Goal: Task Accomplishment & Management: Manage account settings

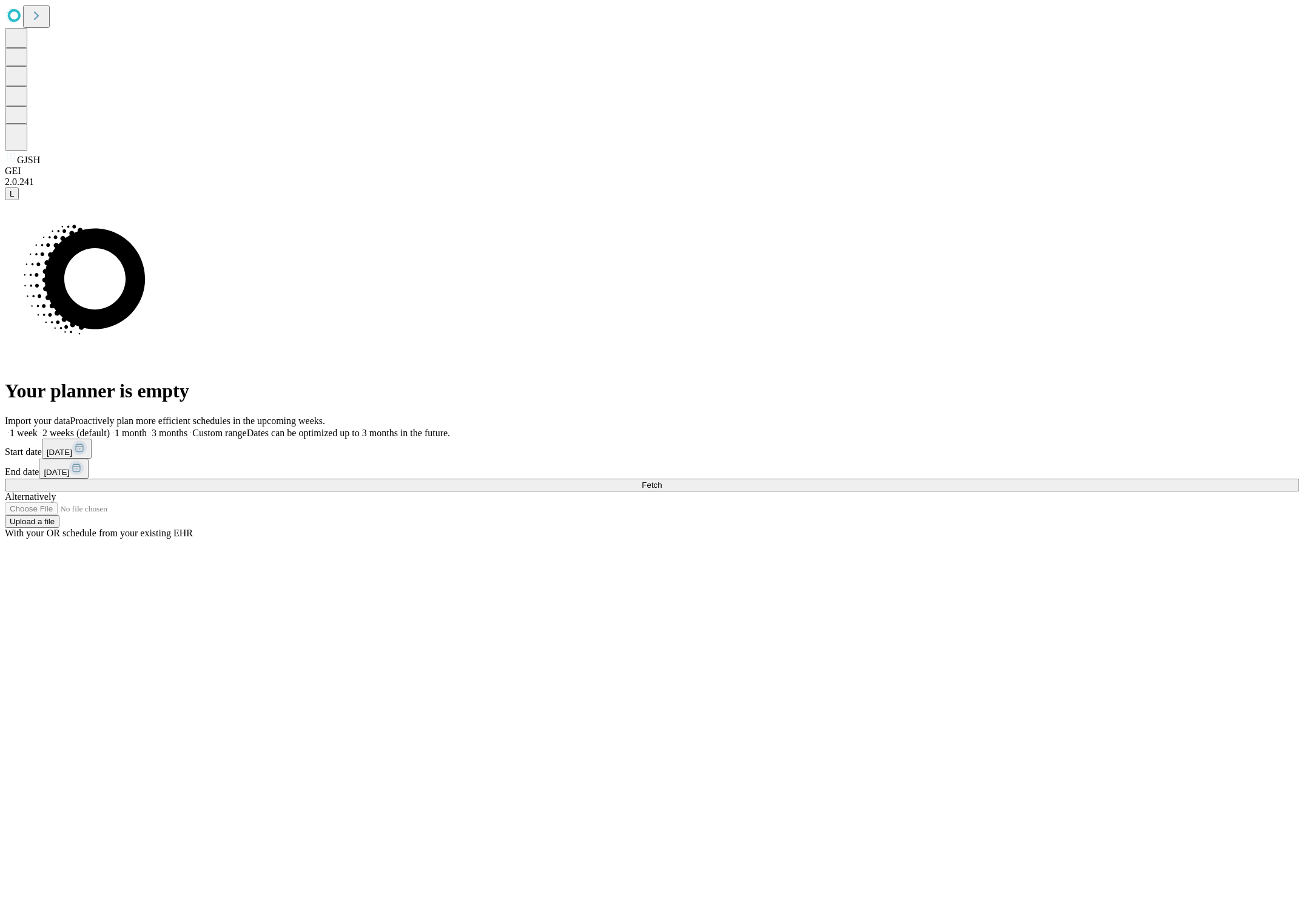
click at [37, 427] on span "1 week" at bounding box center [24, 432] width 27 height 11
click at [661, 489] on span "Fetch" at bounding box center [652, 484] width 20 height 9
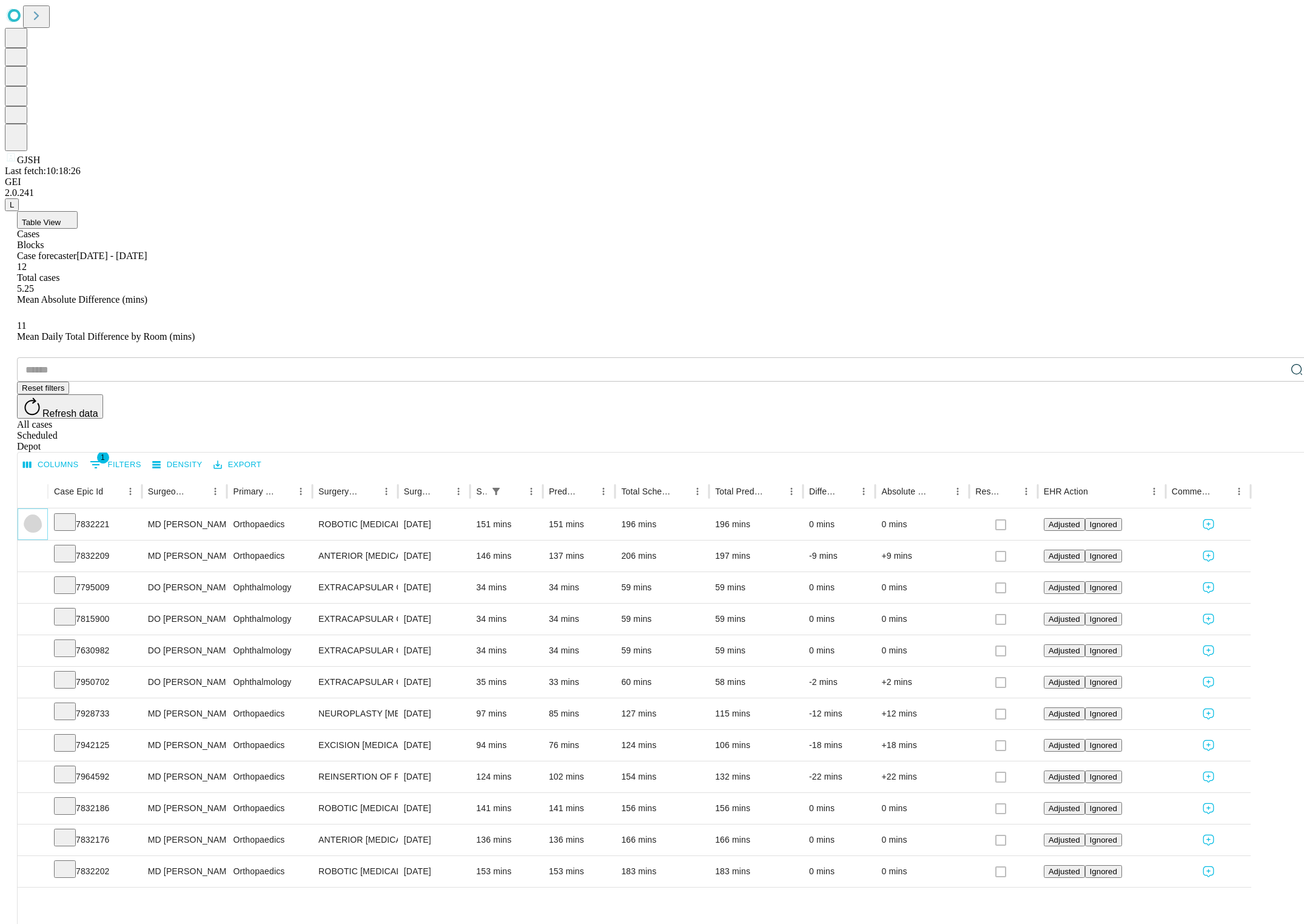
click at [36, 521] on icon "Expand" at bounding box center [32, 523] width 6 height 4
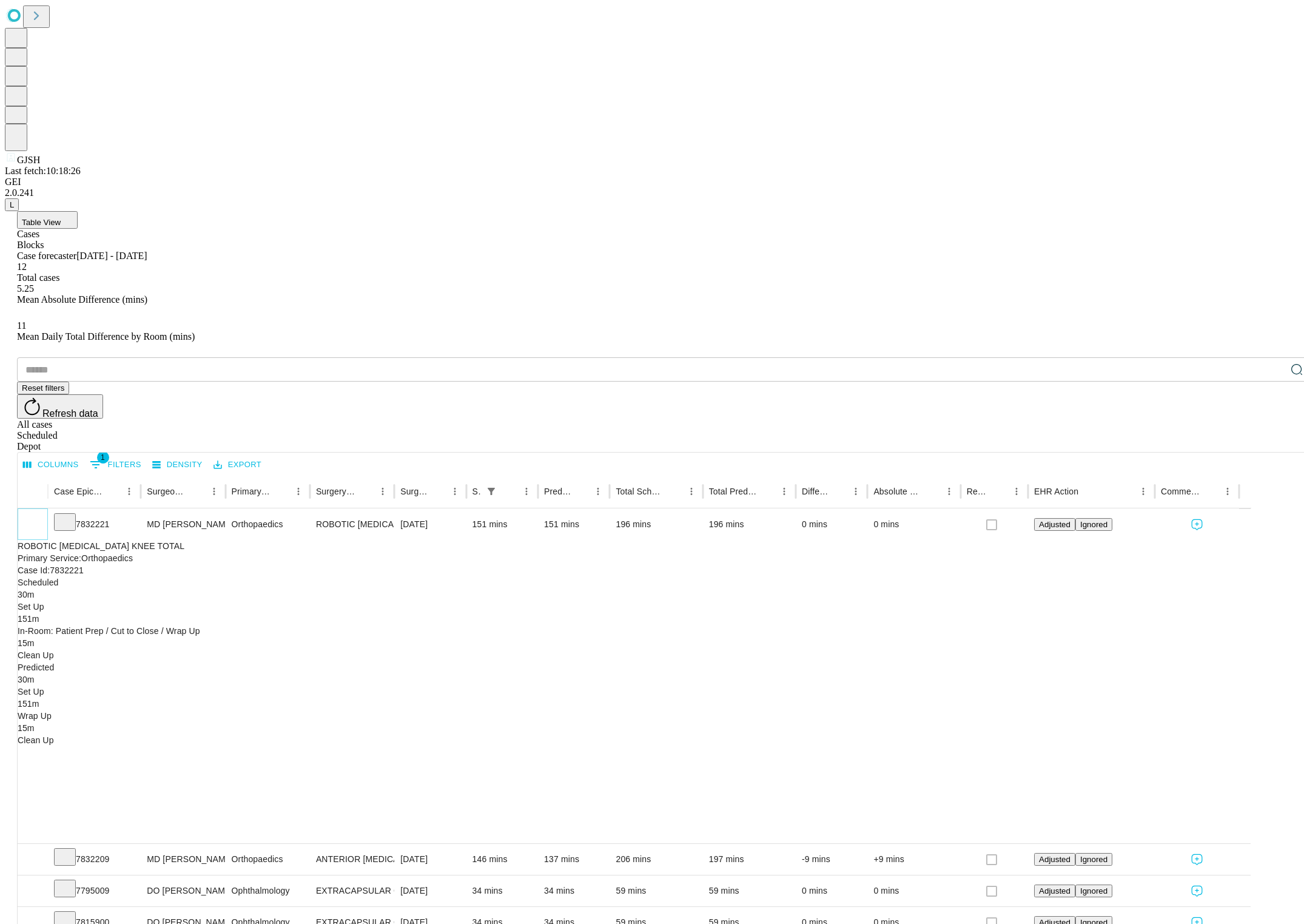
scroll to position [58, 0]
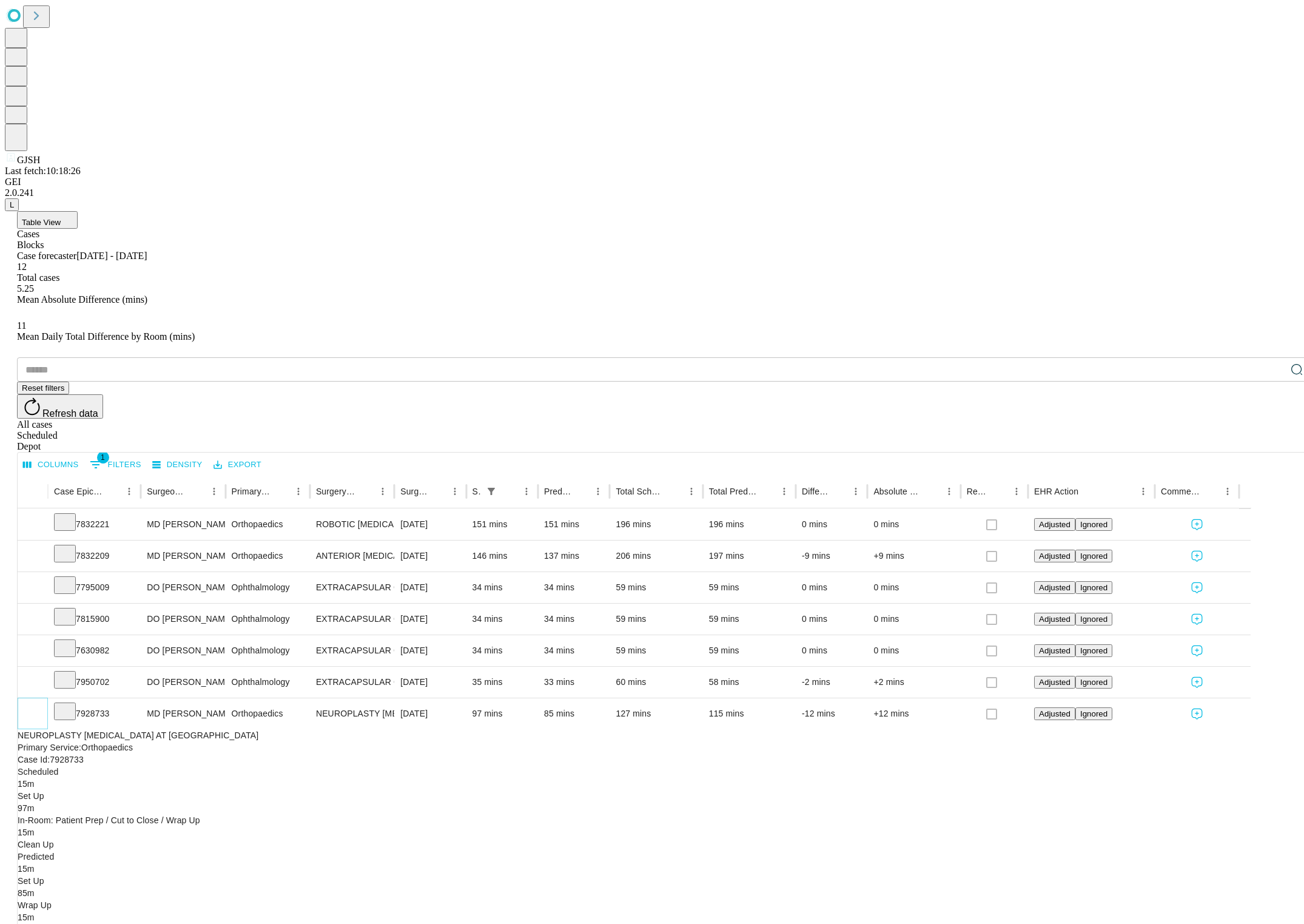
click at [39, 707] on icon "Collapse" at bounding box center [32, 713] width 12 height 12
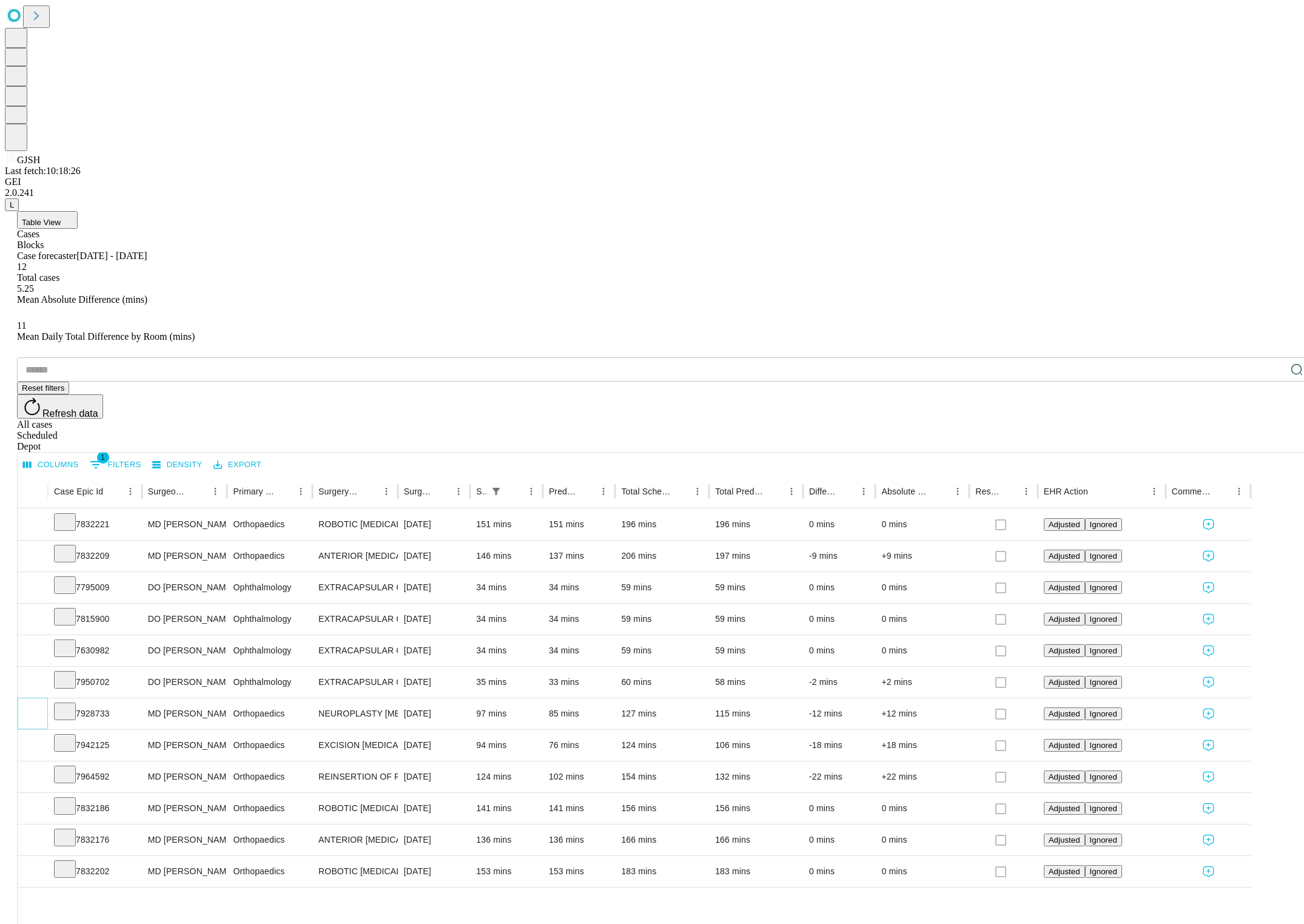
scroll to position [0, 0]
click at [39, 612] on icon "Expand" at bounding box center [32, 618] width 12 height 12
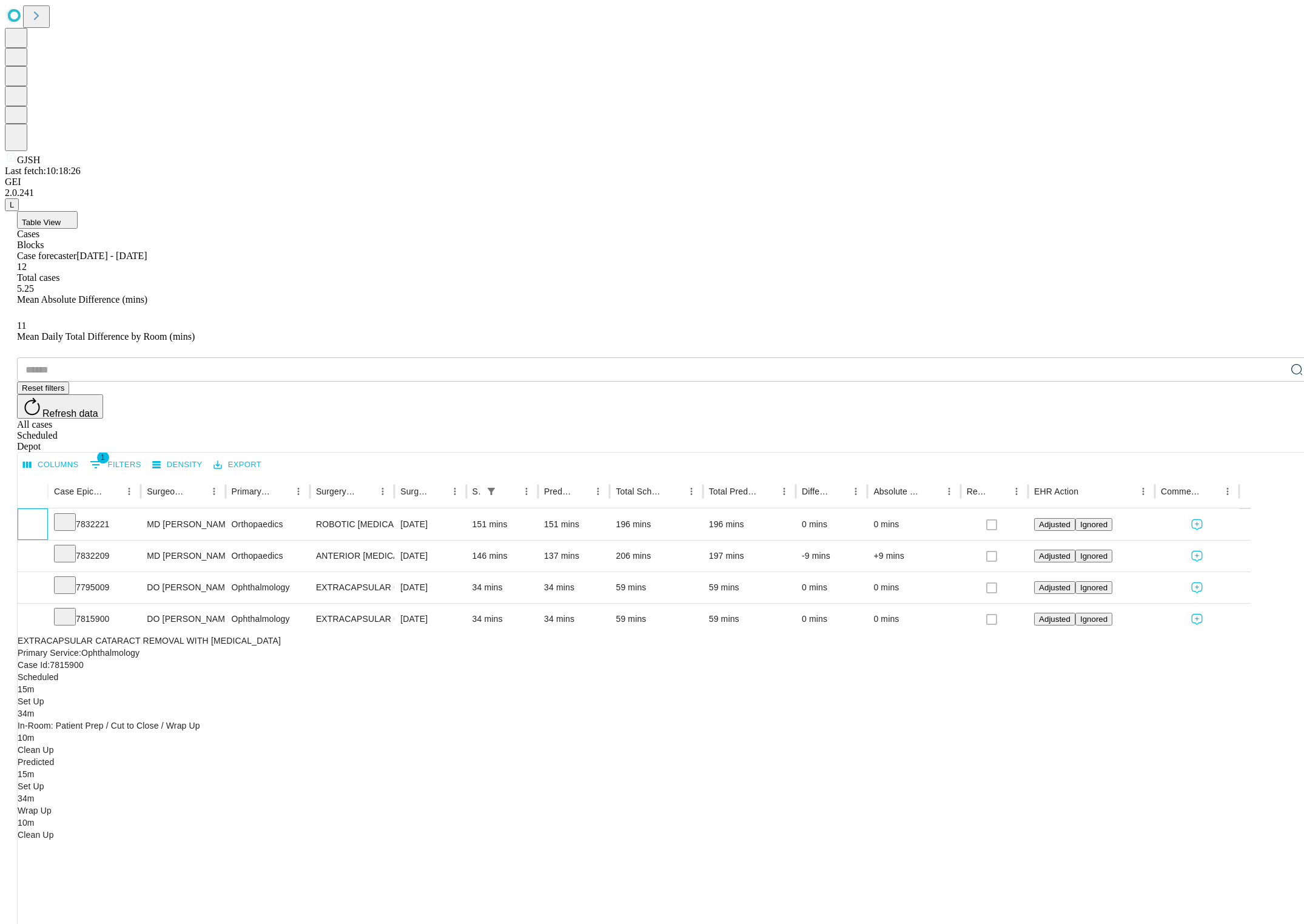
click at [48, 509] on div at bounding box center [32, 524] width 30 height 31
click at [39, 517] on icon "Expand" at bounding box center [32, 523] width 12 height 12
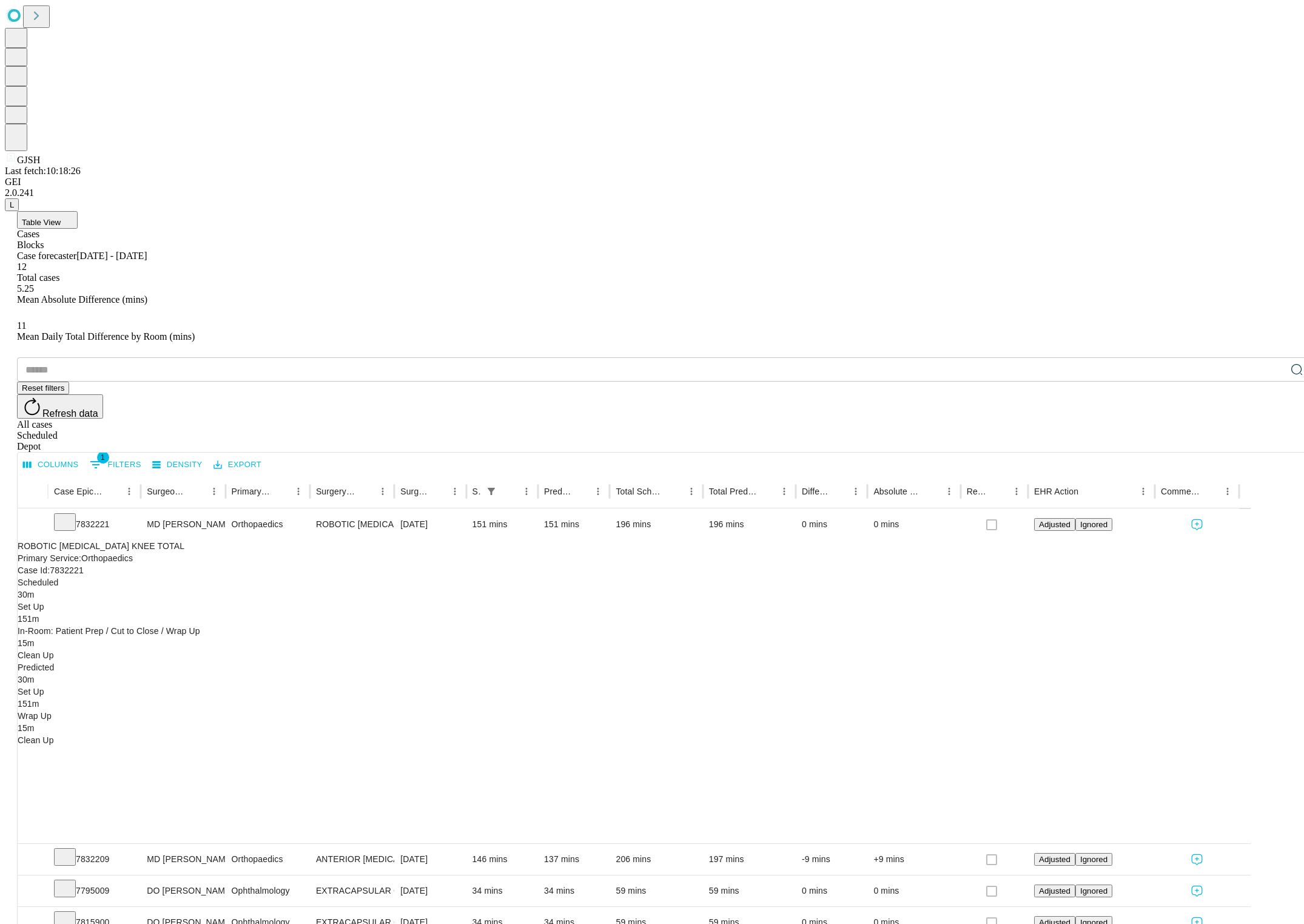
click at [439, 540] on div "ROBOTIC [MEDICAL_DATA] KNEE TOTAL Primary Service : Orthopaedics Case Id : 7832…" at bounding box center [628, 643] width 1222 height 206
click at [460, 540] on div "ROBOTIC [MEDICAL_DATA] KNEE TOTAL Primary Service : Orthopaedics Case Id : 7832…" at bounding box center [628, 643] width 1222 height 206
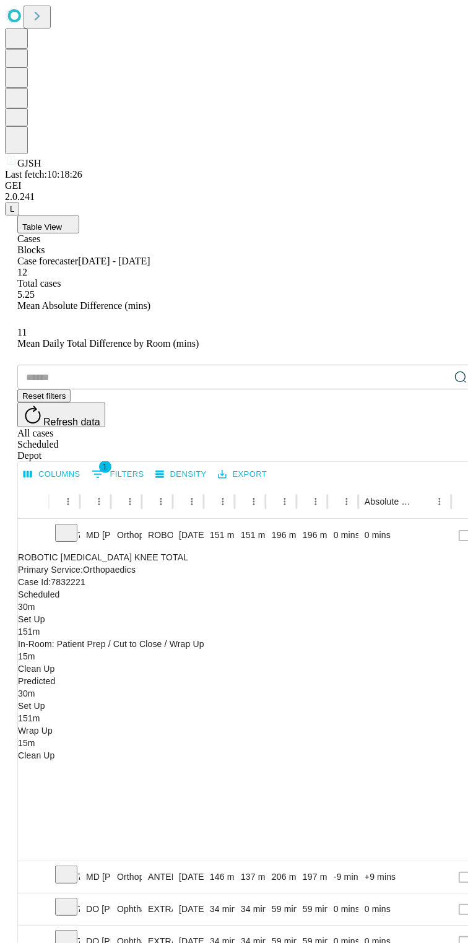
click at [62, 222] on span "Table View" at bounding box center [42, 226] width 40 height 9
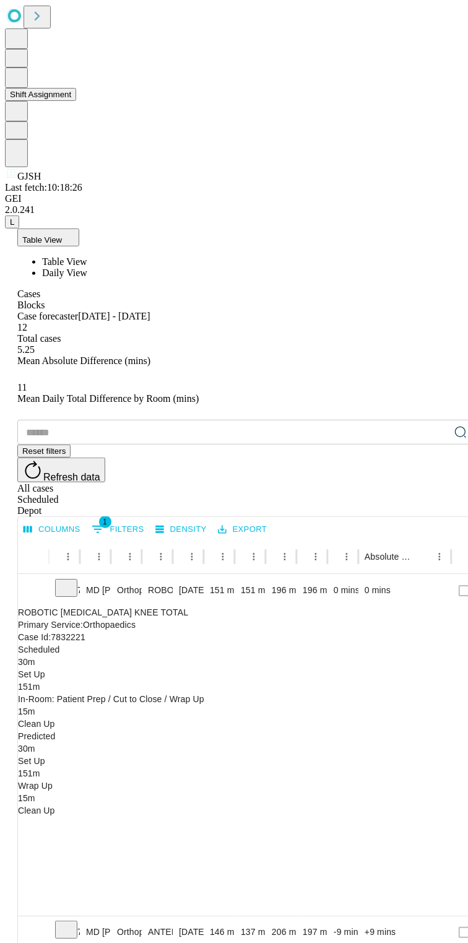
click at [76, 101] on button "Shift Assignment" at bounding box center [40, 94] width 71 height 13
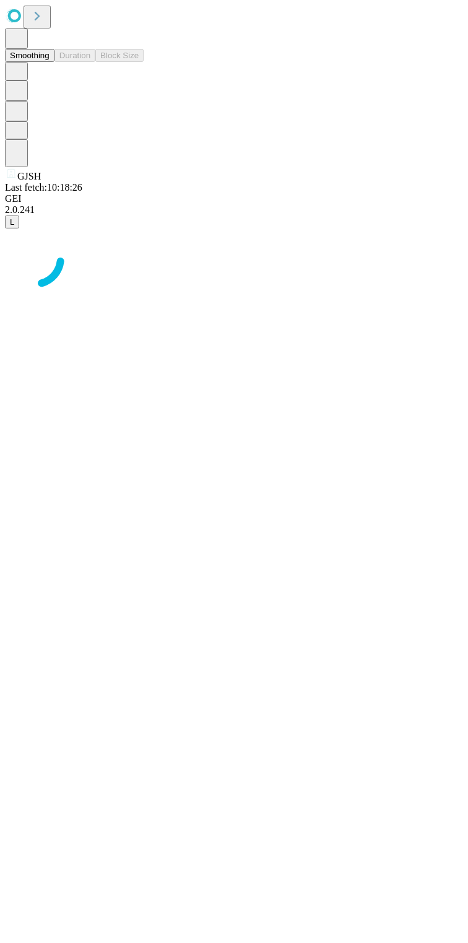
click at [54, 58] on button "Smoothing" at bounding box center [30, 55] width 50 height 13
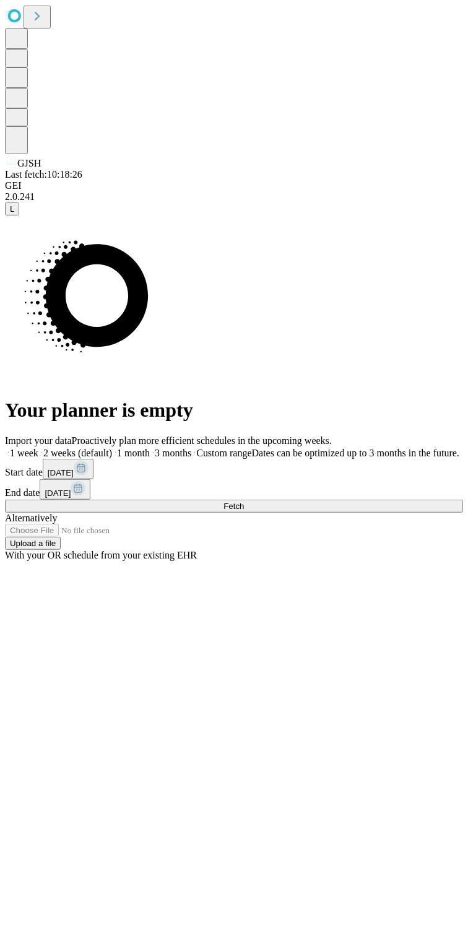
click at [38, 448] on span at bounding box center [38, 453] width 0 height 11
click at [244, 511] on span "Fetch" at bounding box center [233, 505] width 20 height 9
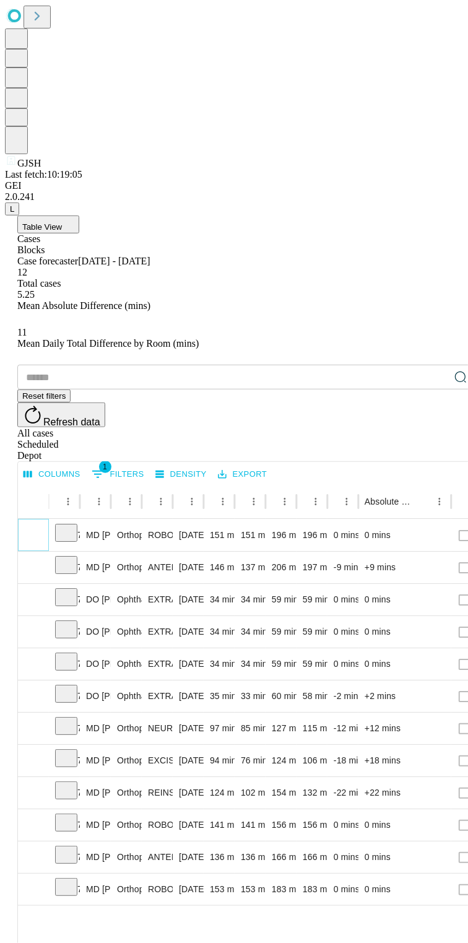
click at [43, 525] on button "Expand" at bounding box center [33, 536] width 19 height 22
